Goal: Transaction & Acquisition: Download file/media

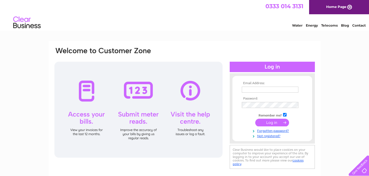
type input "rolchrishomes@yahoo.co.uk"
click at [264, 122] on input "submit" at bounding box center [272, 123] width 34 height 8
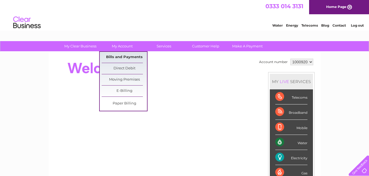
click at [119, 55] on link "Bills and Payments" at bounding box center [124, 57] width 45 height 11
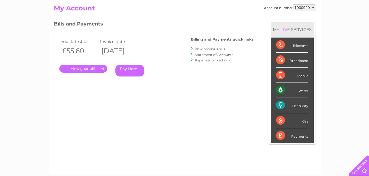
scroll to position [84, 0]
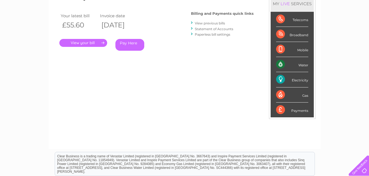
click at [103, 42] on link "." at bounding box center [83, 43] width 48 height 8
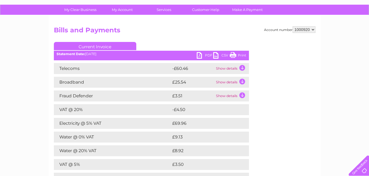
scroll to position [66, 0]
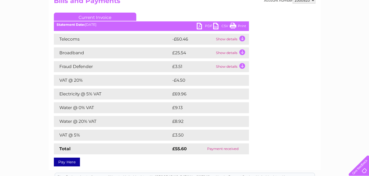
click at [184, 94] on td "£69.96" at bounding box center [204, 94] width 67 height 11
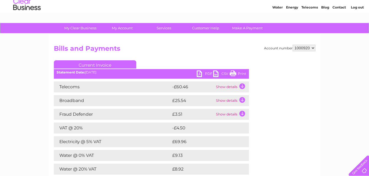
scroll to position [0, 0]
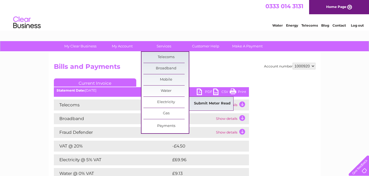
click at [204, 102] on link "Submit Meter Read" at bounding box center [212, 103] width 45 height 11
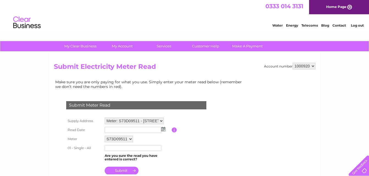
click at [291, 26] on link "Energy" at bounding box center [292, 25] width 12 height 4
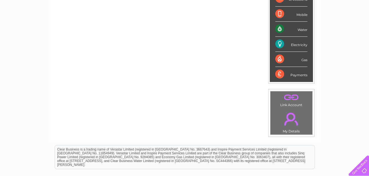
scroll to position [99, 0]
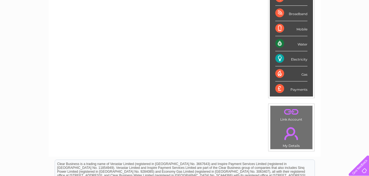
click at [298, 59] on div "Electricity" at bounding box center [291, 58] width 32 height 15
click at [277, 59] on div "Electricity" at bounding box center [291, 58] width 32 height 15
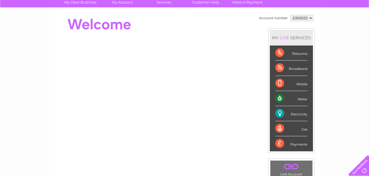
scroll to position [0, 0]
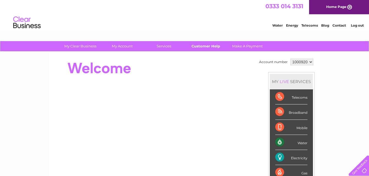
click at [203, 48] on link "Customer Help" at bounding box center [205, 46] width 45 height 10
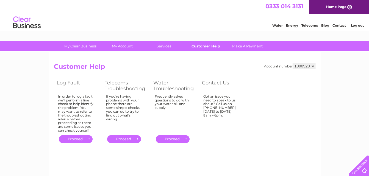
click at [203, 45] on link "Customer Help" at bounding box center [205, 46] width 45 height 10
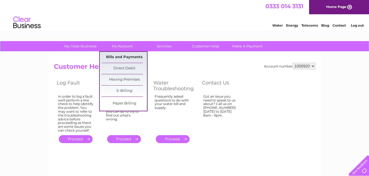
click at [121, 56] on link "Bills and Payments" at bounding box center [124, 57] width 45 height 11
click at [124, 57] on link "Bills and Payments" at bounding box center [124, 57] width 45 height 11
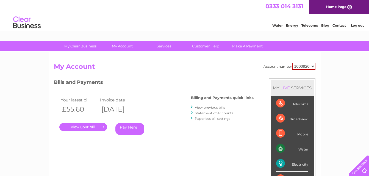
click at [217, 113] on link "Statement of Accounts" at bounding box center [214, 113] width 38 height 4
click at [206, 107] on link "View previous bills" at bounding box center [210, 108] width 30 height 4
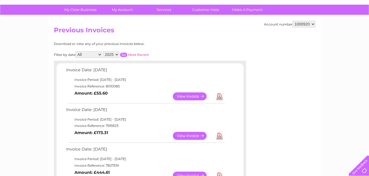
scroll to position [55, 0]
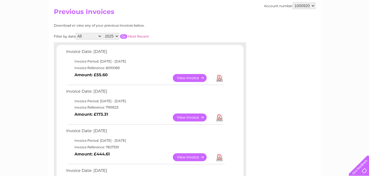
click at [218, 120] on link "Download" at bounding box center [219, 118] width 7 height 8
click at [181, 79] on link "View" at bounding box center [193, 78] width 40 height 8
click at [219, 80] on link "Download" at bounding box center [219, 78] width 7 height 8
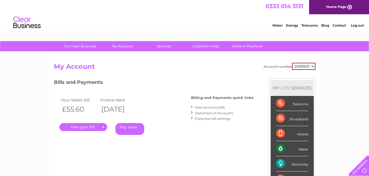
click at [74, 128] on link "." at bounding box center [83, 127] width 48 height 8
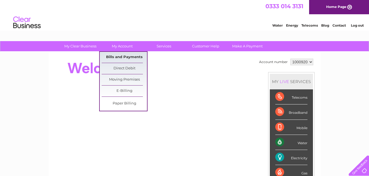
click at [120, 57] on link "Bills and Payments" at bounding box center [124, 57] width 45 height 11
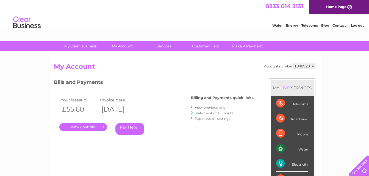
click at [88, 127] on link "." at bounding box center [83, 127] width 48 height 8
click at [209, 107] on link "View previous bills" at bounding box center [210, 108] width 30 height 4
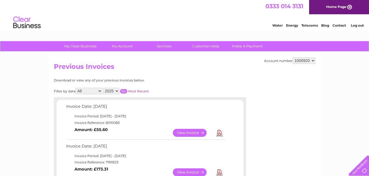
click at [220, 172] on link "Download" at bounding box center [219, 173] width 7 height 8
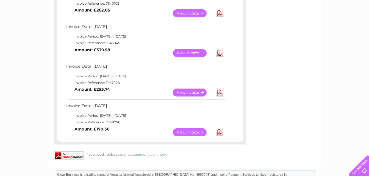
scroll to position [297, 0]
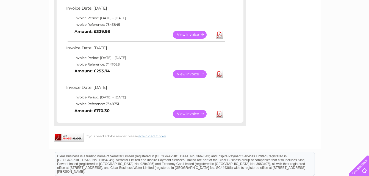
click at [219, 36] on link "Download" at bounding box center [219, 35] width 7 height 8
click at [219, 35] on link "Download" at bounding box center [219, 35] width 7 height 8
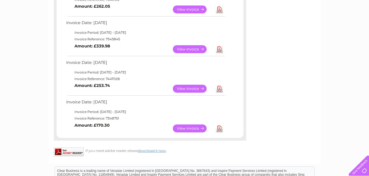
scroll to position [245, 0]
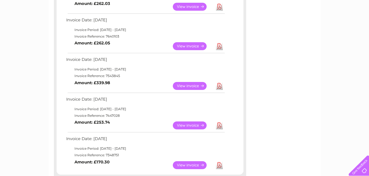
click at [219, 45] on link "Download" at bounding box center [219, 46] width 7 height 8
